Goal: Check status

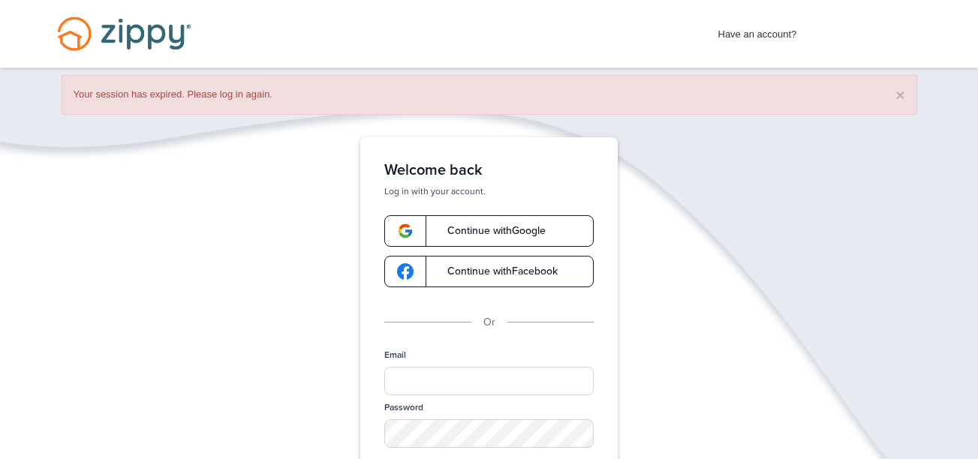
click at [557, 158] on div "Welcome back Log in with your account. Continue with Google Continue with Faceb…" at bounding box center [488, 346] width 257 height 418
click at [520, 226] on span "Continue with Google" at bounding box center [488, 231] width 113 height 11
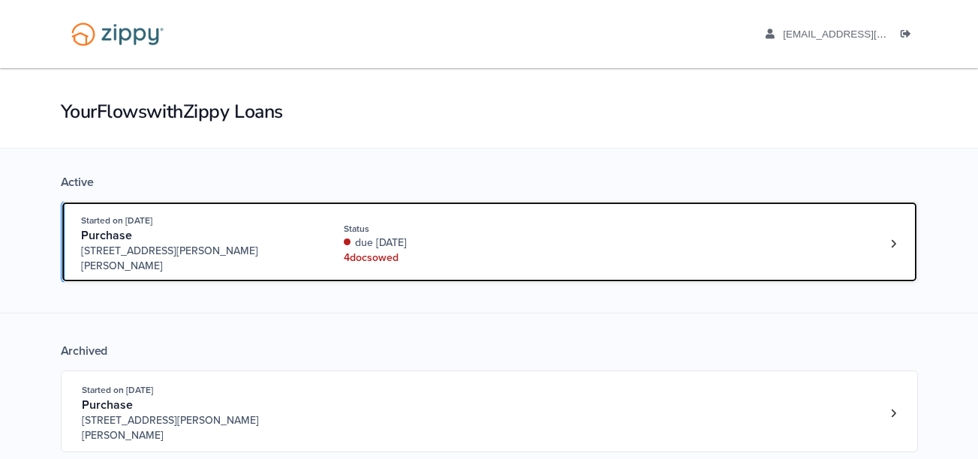
click at [442, 252] on div "4 doc s owed" at bounding box center [444, 258] width 200 height 15
